Goal: Task Accomplishment & Management: Manage account settings

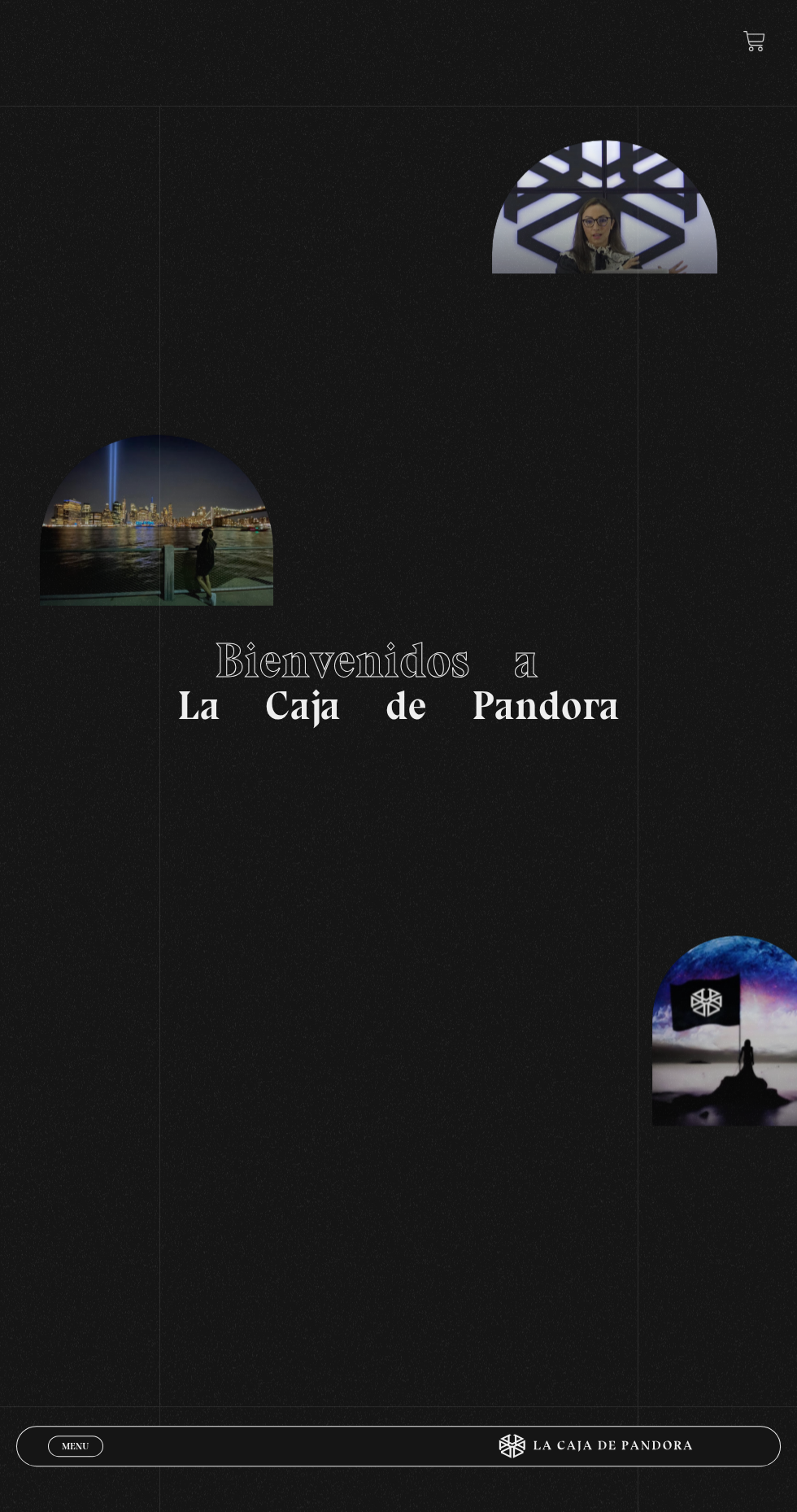
click at [85, 1435] on link "Menu Cerrar" at bounding box center [76, 1446] width 55 height 21
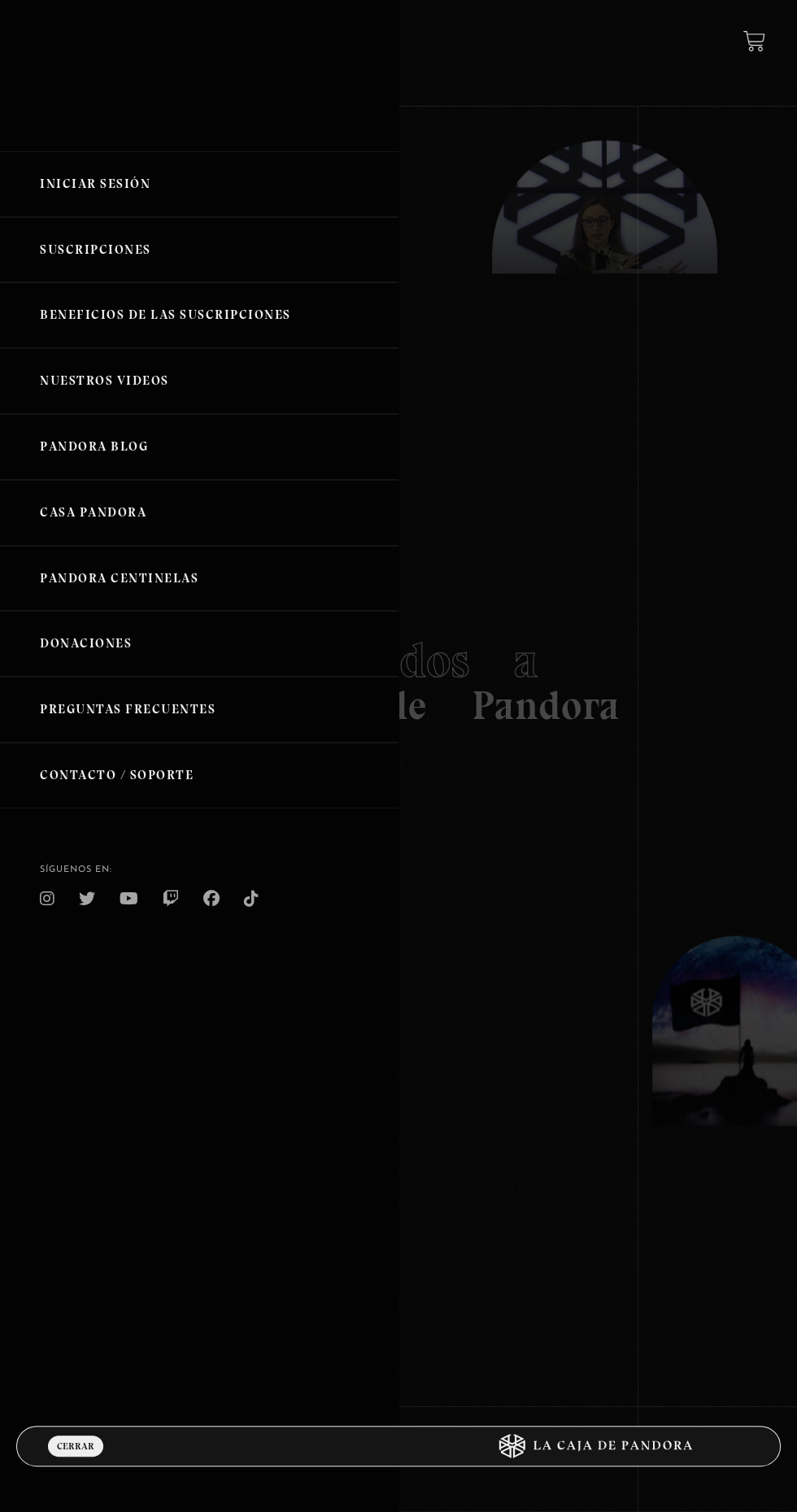
click at [58, 192] on link "Iniciar Sesión" at bounding box center [199, 184] width 399 height 66
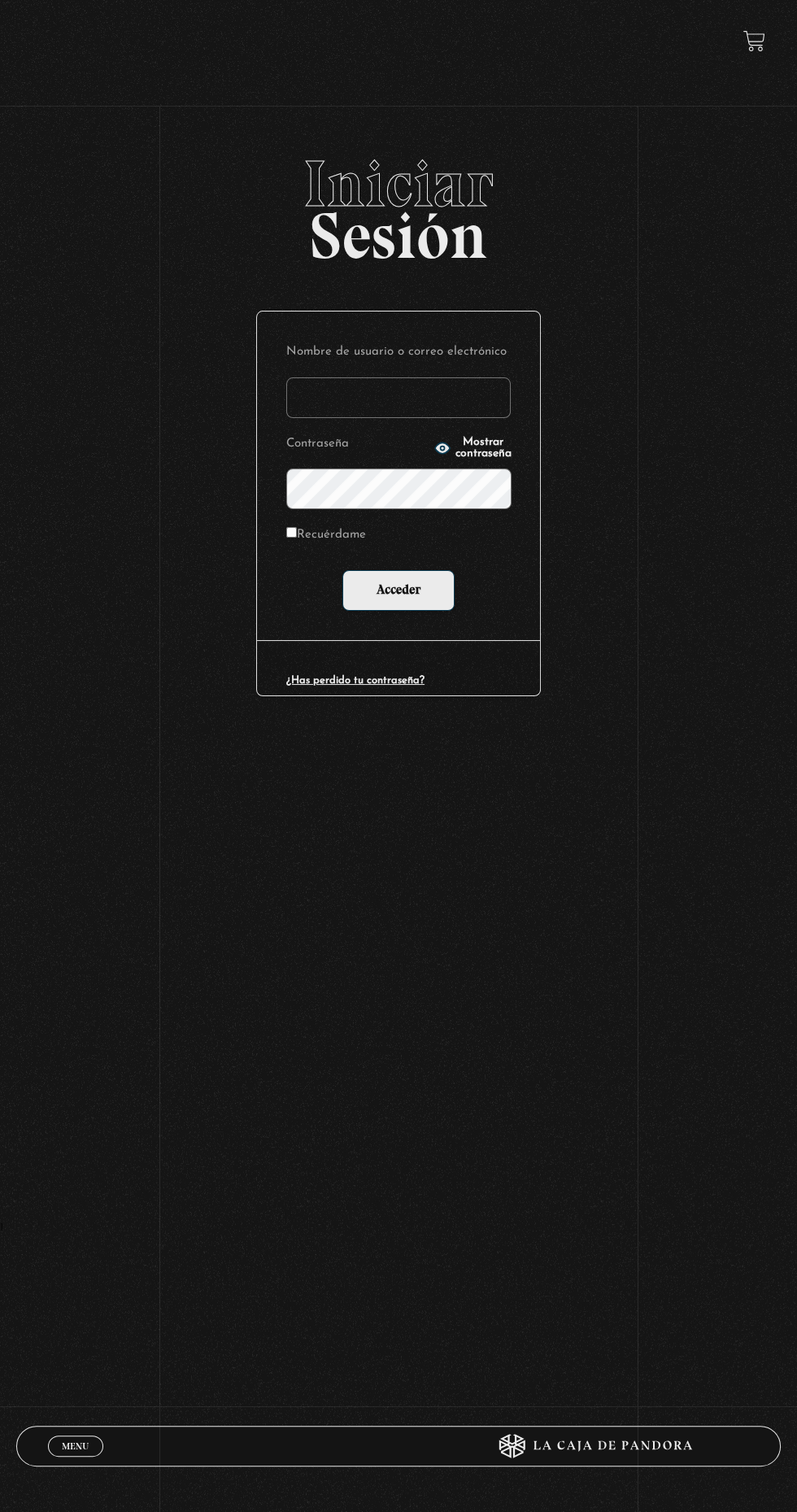
click at [321, 412] on input "Nombre de usuario o correo electrónico" at bounding box center [398, 397] width 225 height 41
type input "caritolovedogs@gmail.com"
click at [343, 570] on input "Acceder" at bounding box center [398, 590] width 112 height 41
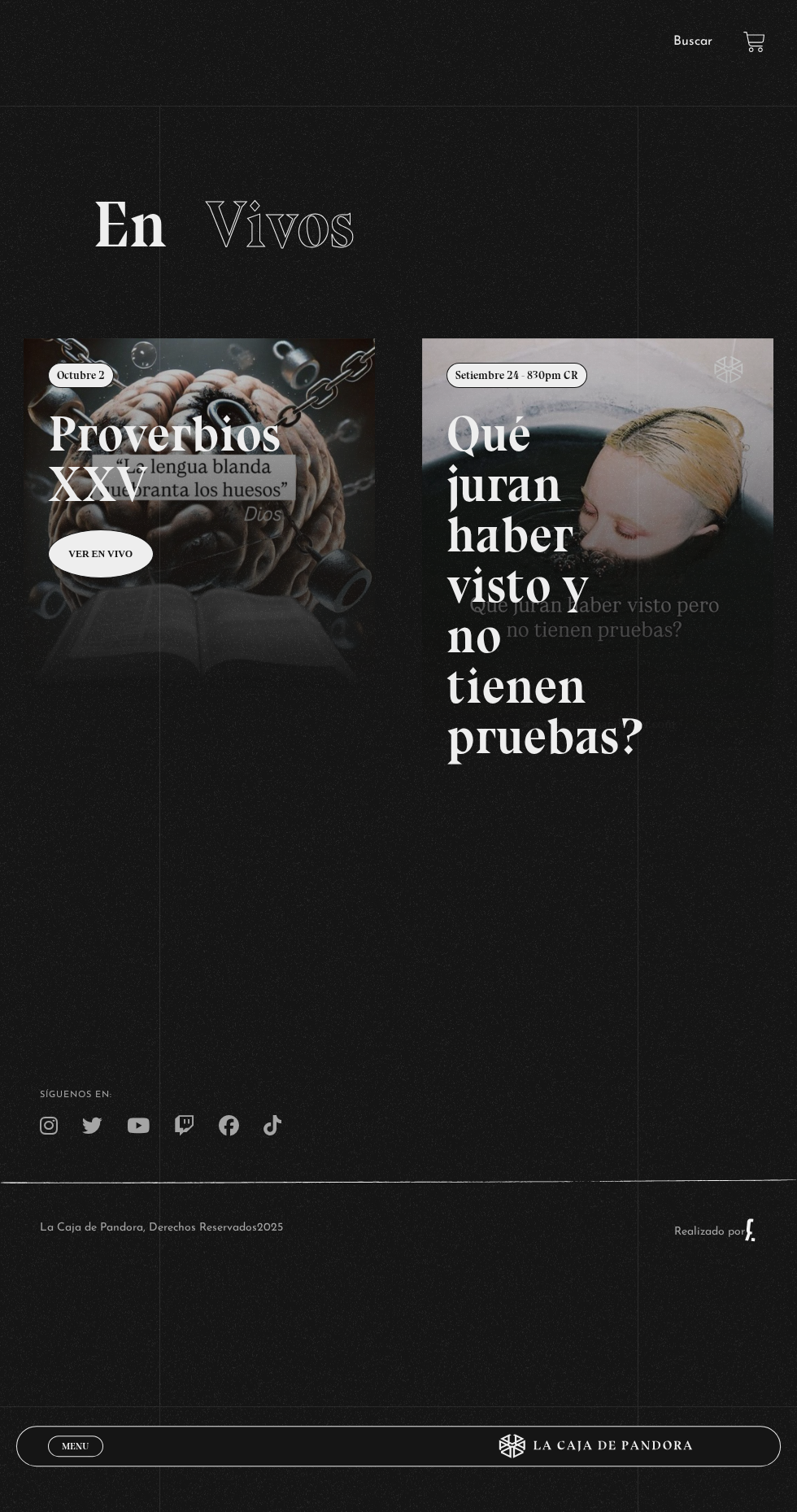
click at [93, 1450] on link "Menu Cerrar" at bounding box center [76, 1446] width 55 height 21
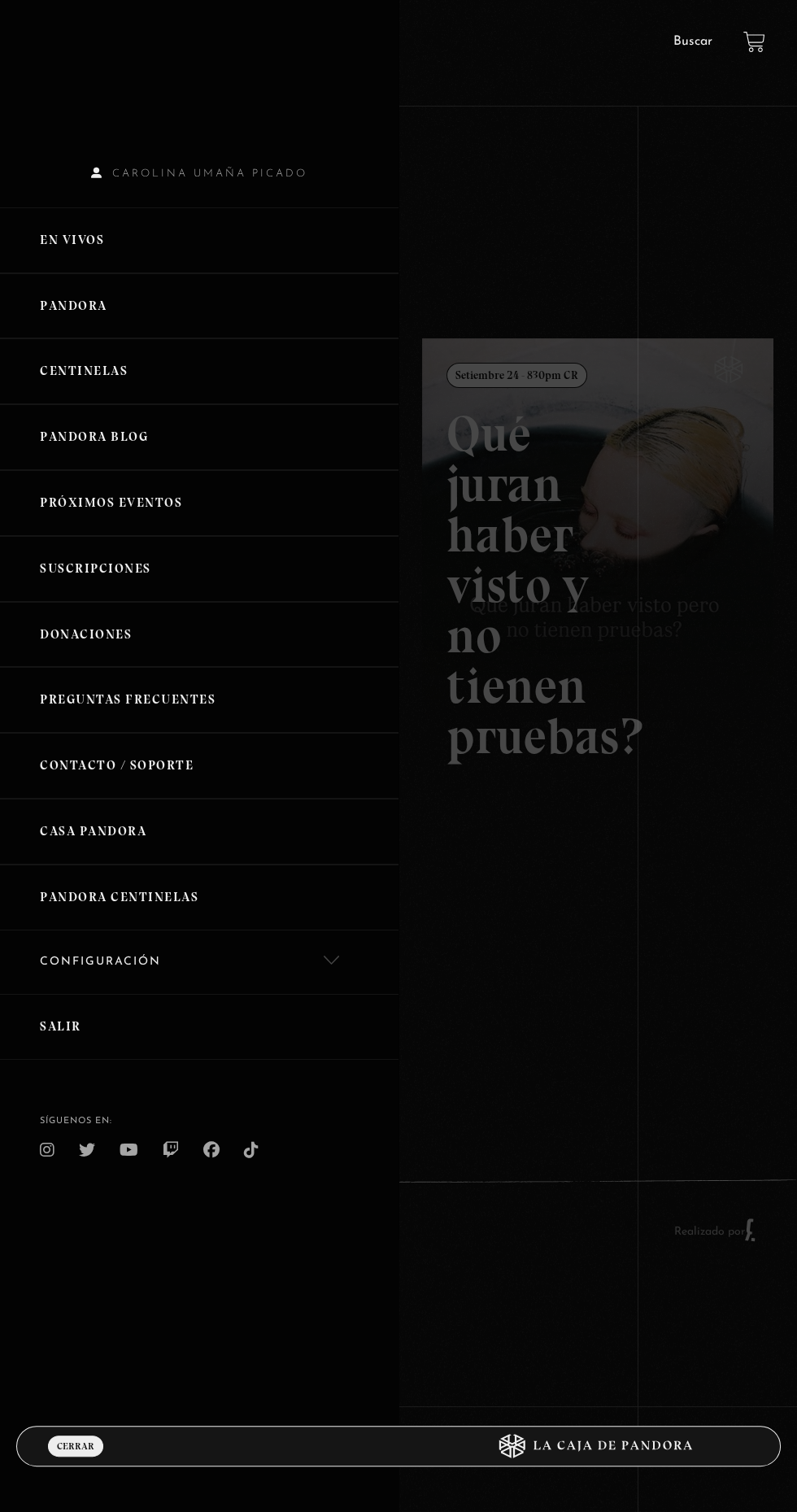
click at [100, 386] on link "Centinelas" at bounding box center [199, 371] width 399 height 66
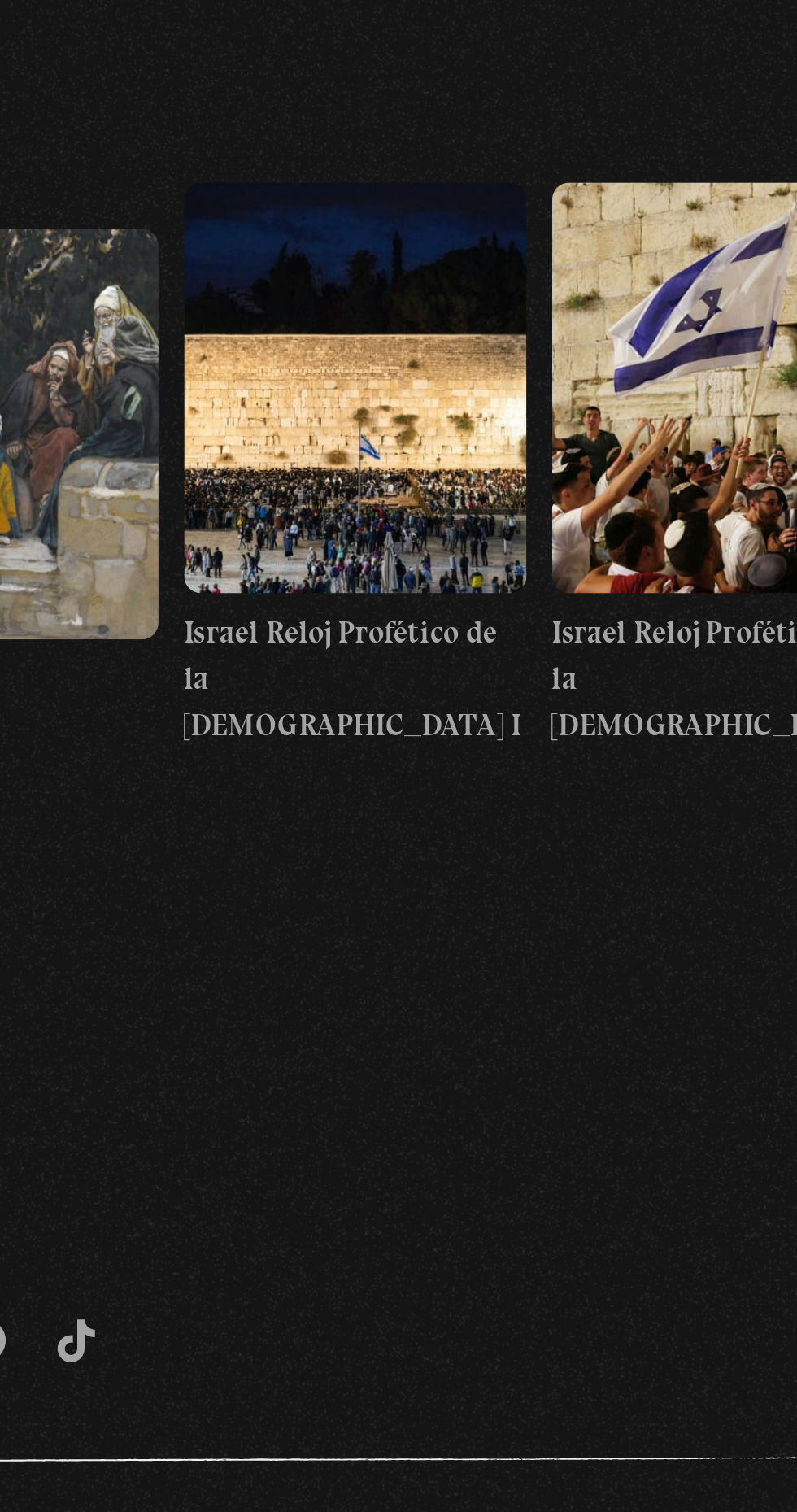
scroll to position [0, 19667]
